Goal: Browse casually: Explore the website without a specific task or goal

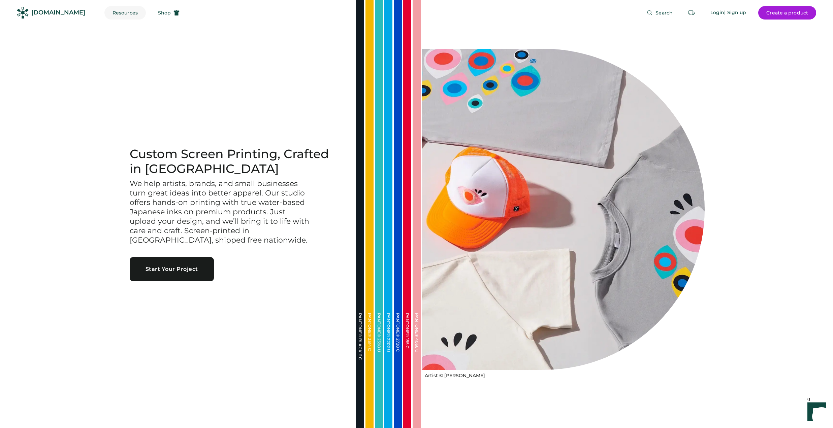
click at [109, 10] on button "Resources" at bounding box center [124, 12] width 41 height 13
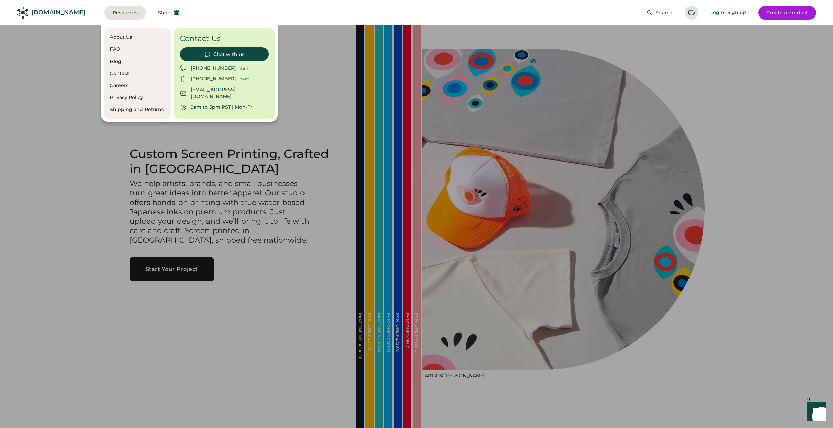
click at [125, 34] on div "About Us" at bounding box center [137, 37] width 55 height 7
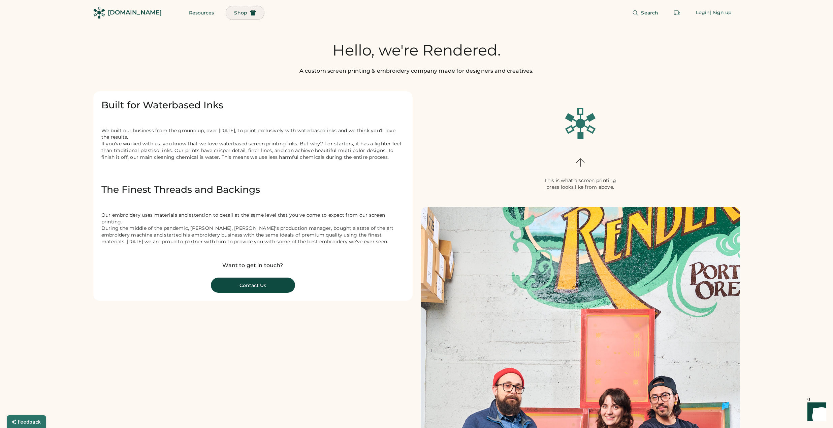
click at [234, 13] on span "Shop" at bounding box center [240, 12] width 13 height 5
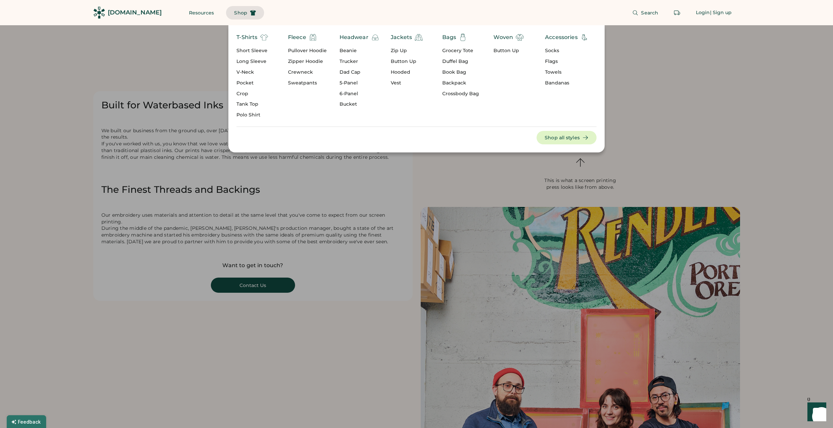
click at [553, 53] on div "Socks" at bounding box center [566, 50] width 43 height 7
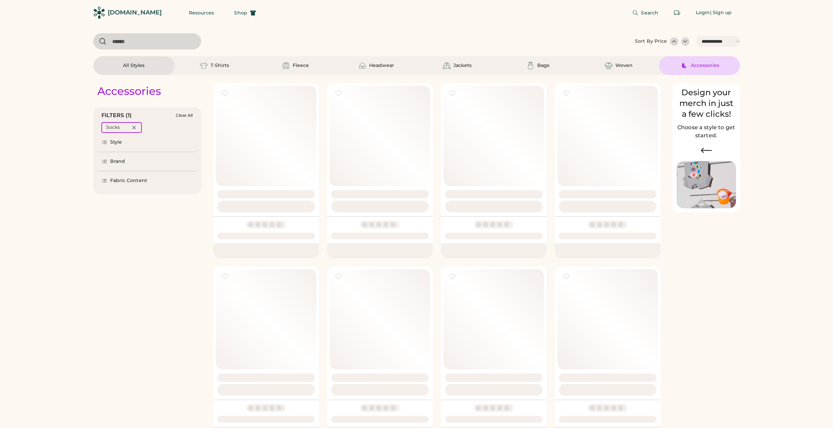
select select "*****"
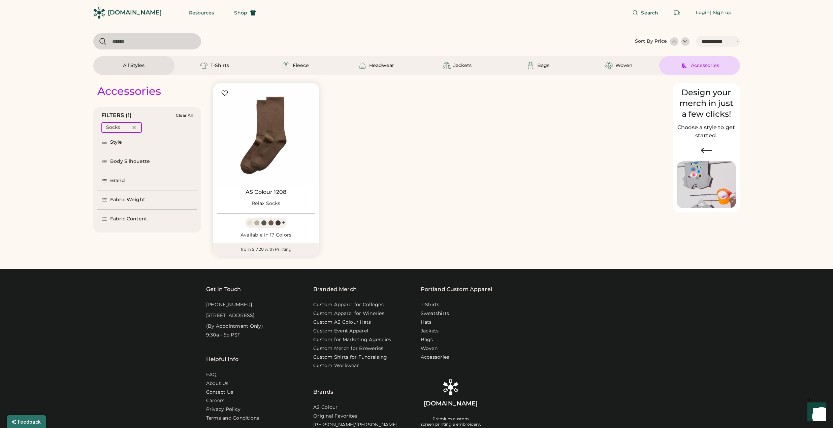
click at [713, 106] on div "Design your merch in just a few clicks!" at bounding box center [705, 103] width 59 height 32
click at [366, 66] on img at bounding box center [362, 66] width 8 height 8
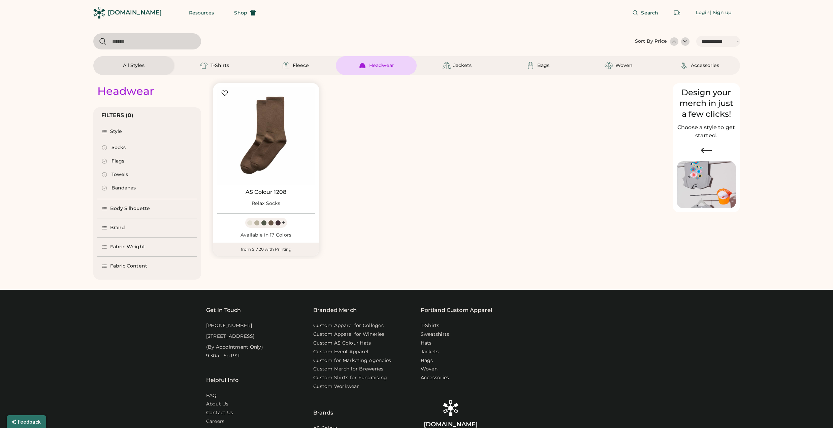
select select "*"
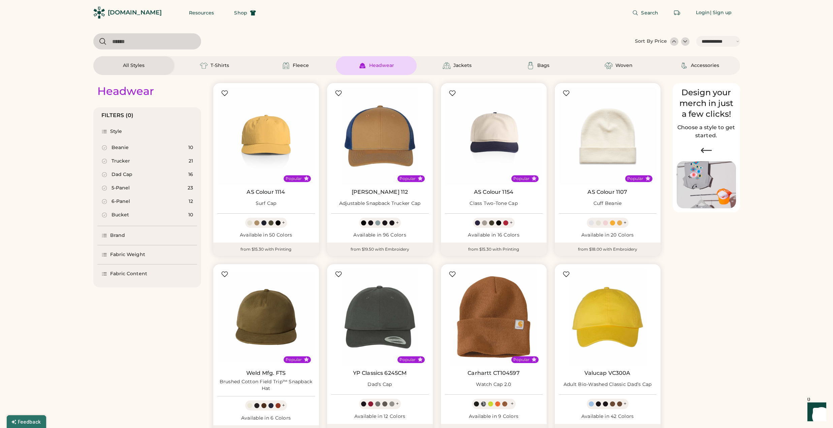
scroll to position [135, 0]
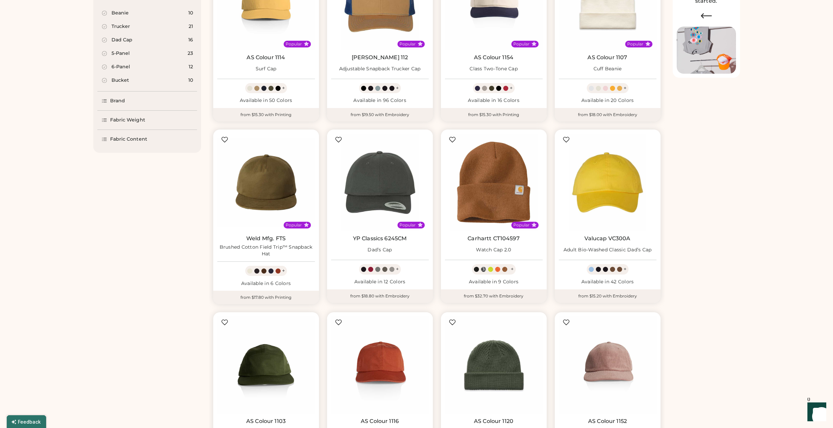
select select "*****"
select select "*"
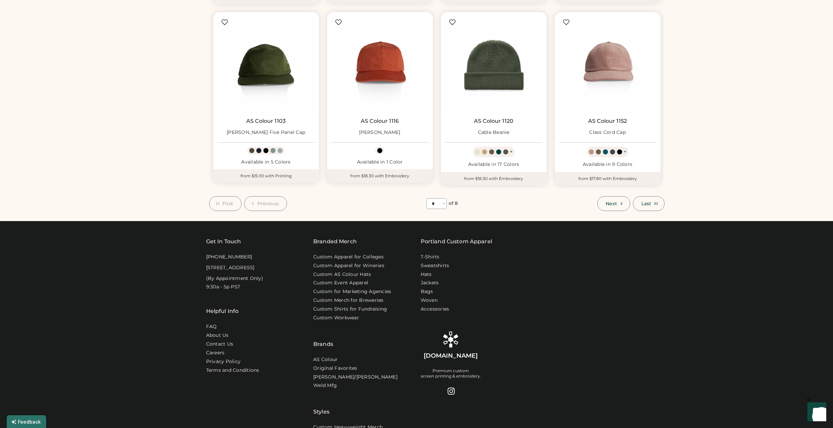
scroll to position [438, 0]
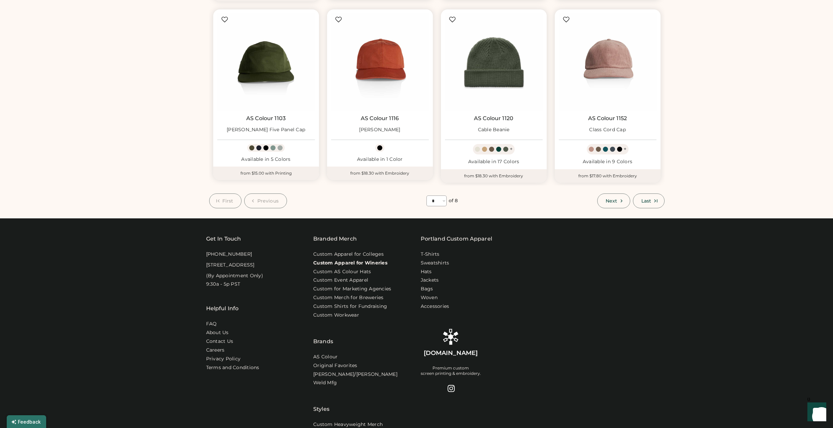
click at [378, 266] on link "Custom Apparel for Wineries" at bounding box center [350, 263] width 74 height 7
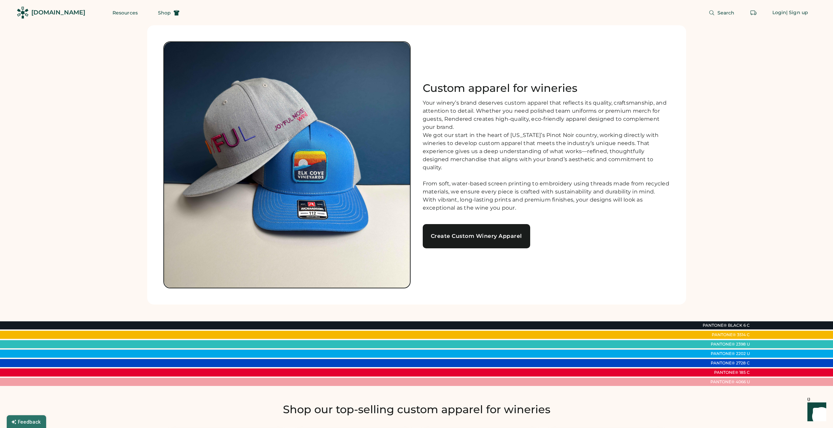
click at [56, 15] on div "[DOMAIN_NAME]" at bounding box center [58, 12] width 54 height 8
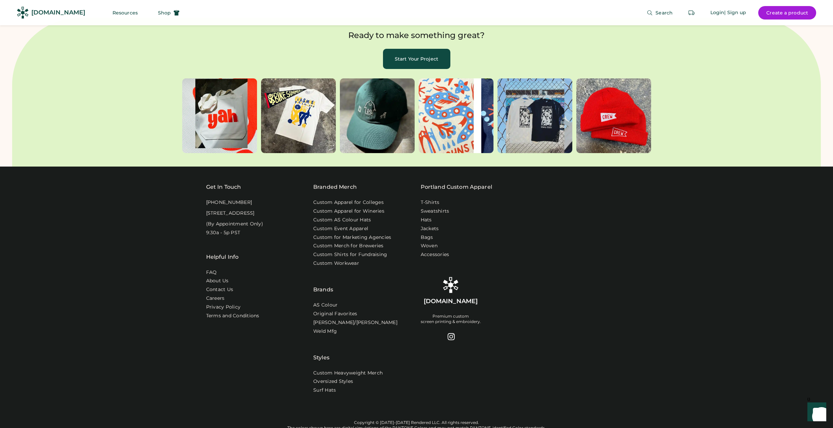
scroll to position [2248, 0]
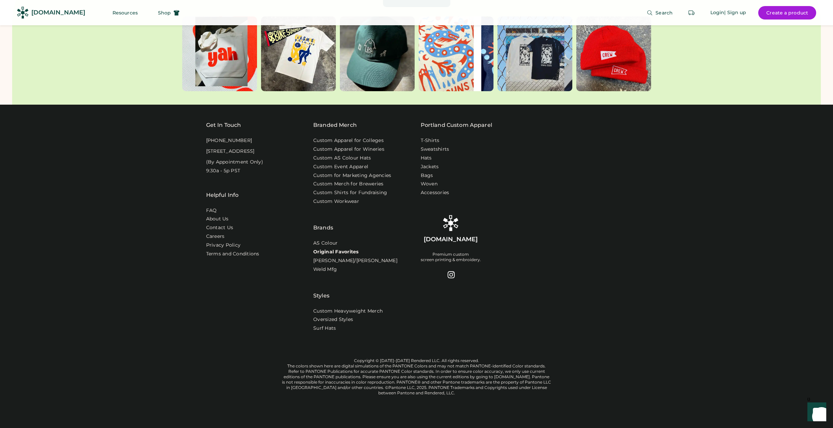
click at [347, 249] on link "Original Favorites" at bounding box center [335, 252] width 45 height 7
